Goal: Find specific page/section

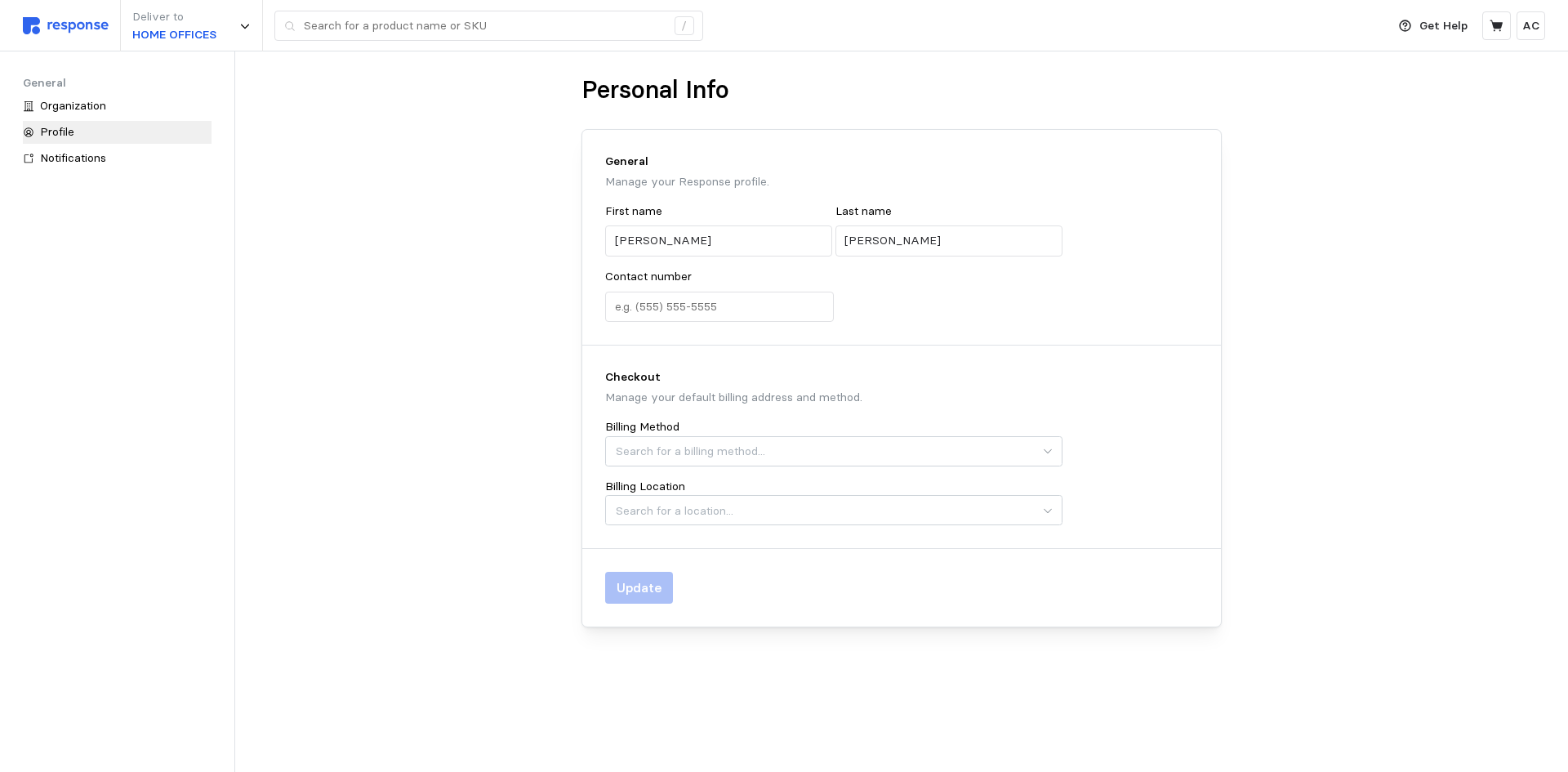
click at [123, 107] on div "Organization" at bounding box center [126, 105] width 172 height 18
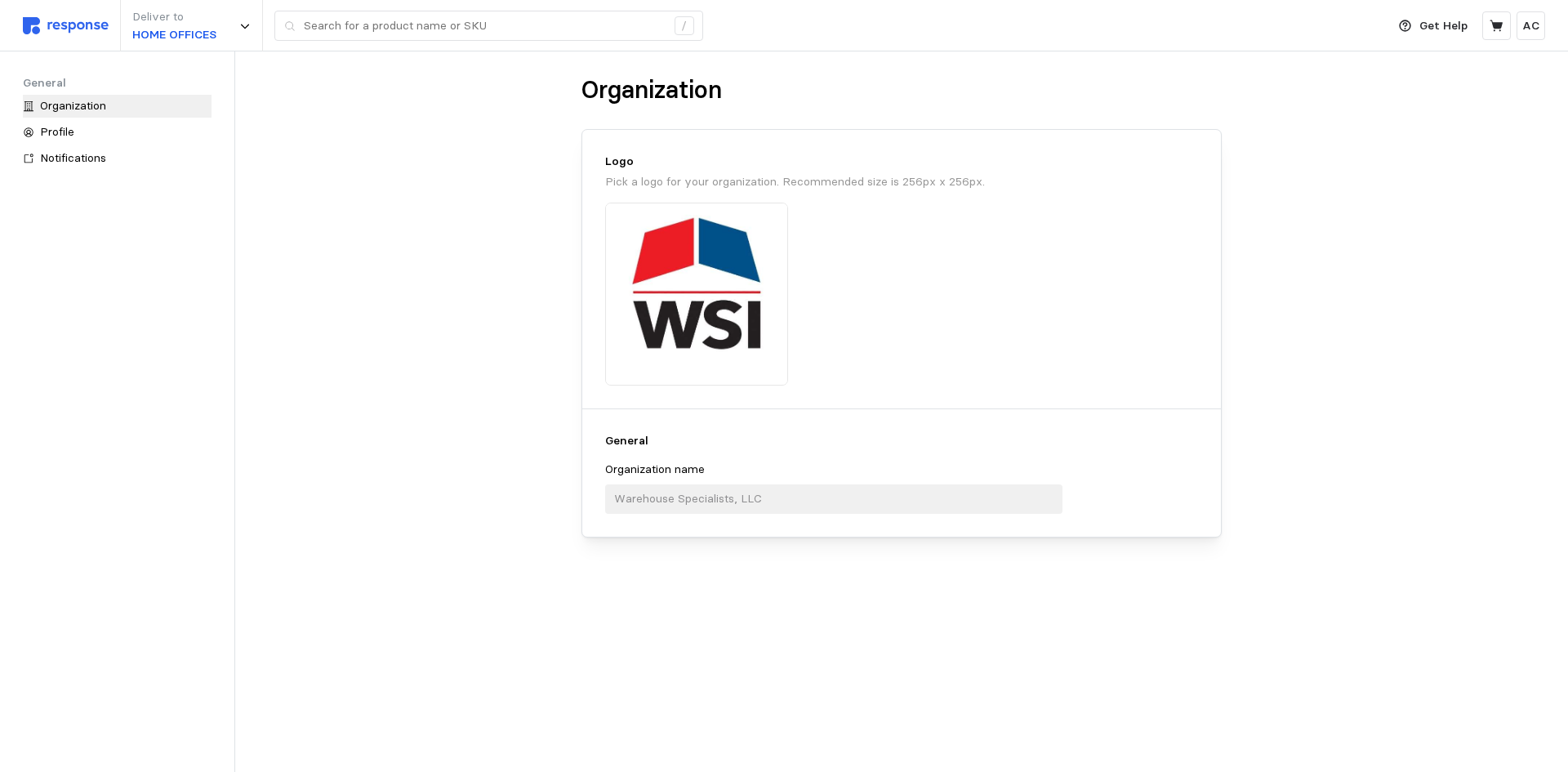
click at [83, 23] on img at bounding box center [66, 26] width 86 height 18
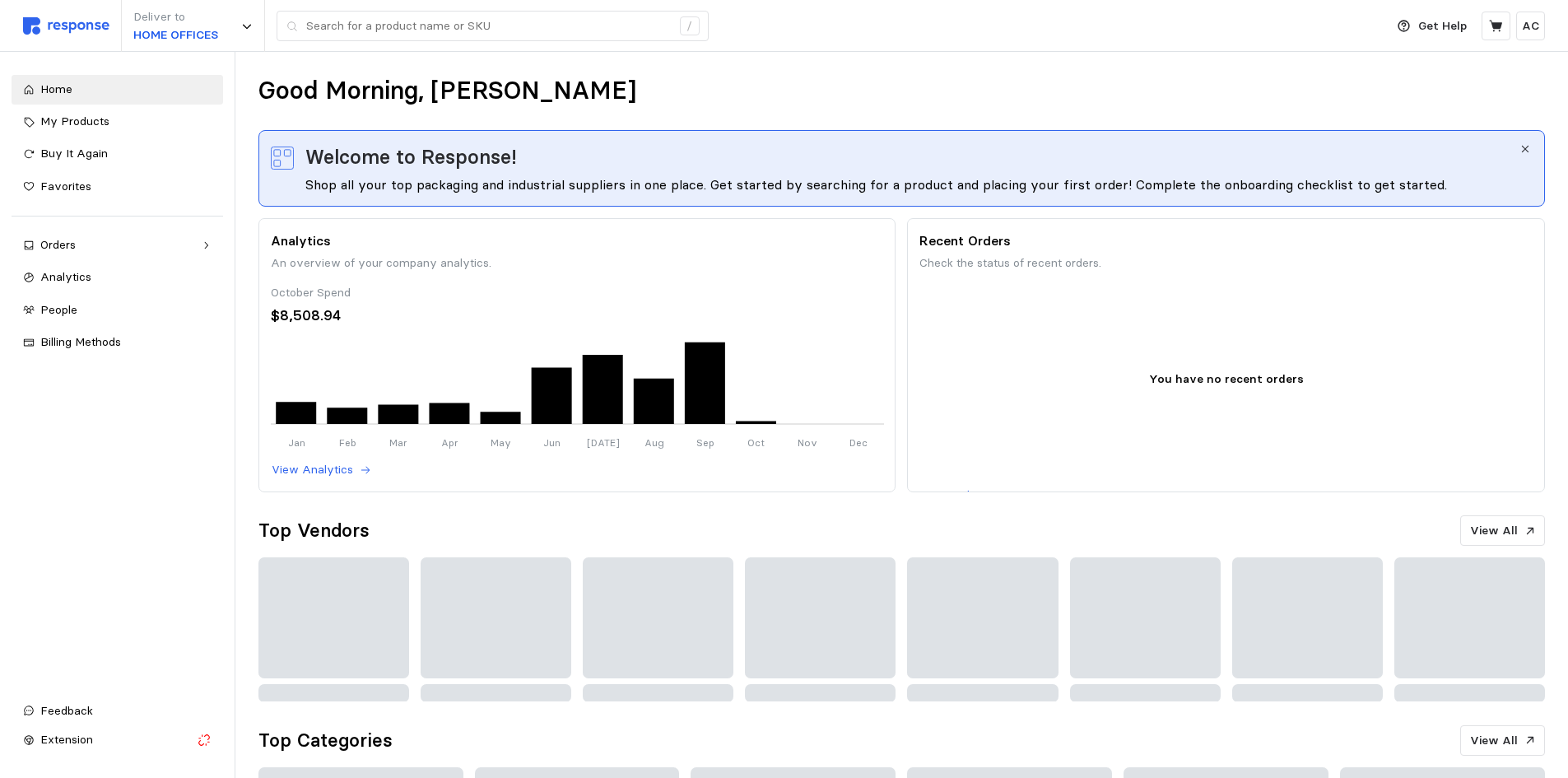
click at [130, 237] on div "Orders" at bounding box center [116, 245] width 154 height 18
